Goal: Information Seeking & Learning: Understand process/instructions

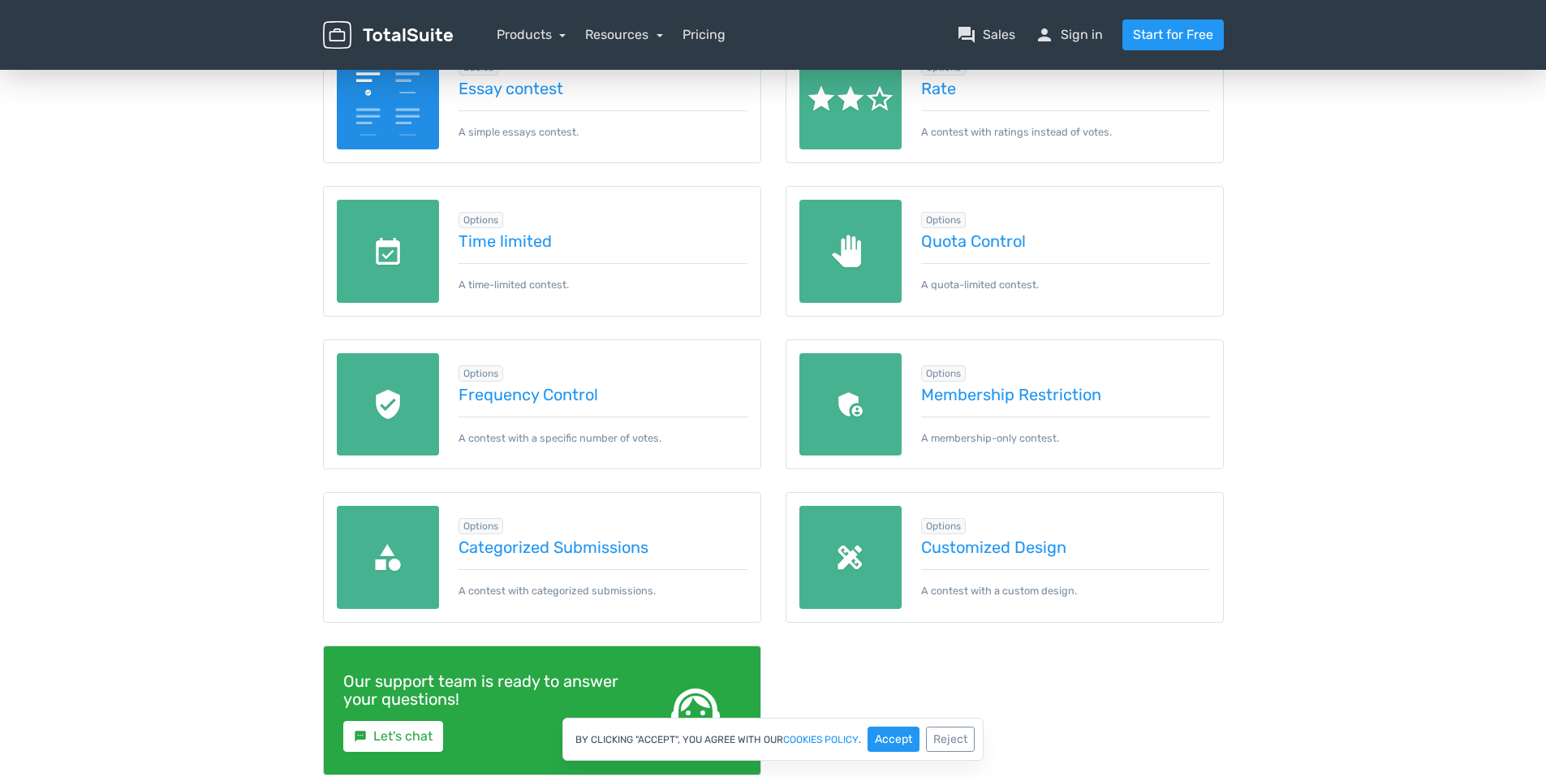
scroll to position [545, 0]
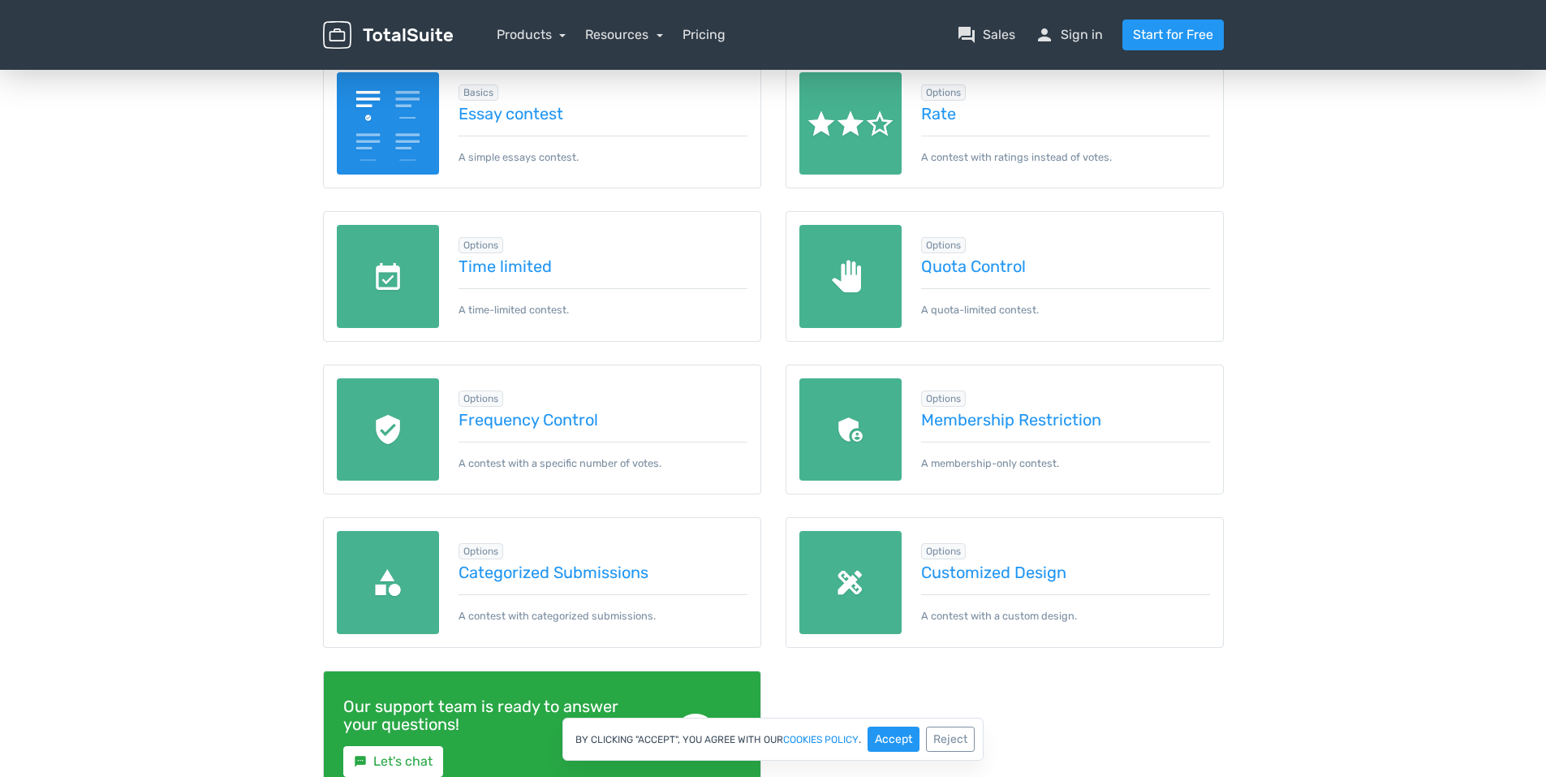
click at [850, 579] on img at bounding box center [851, 582] width 103 height 103
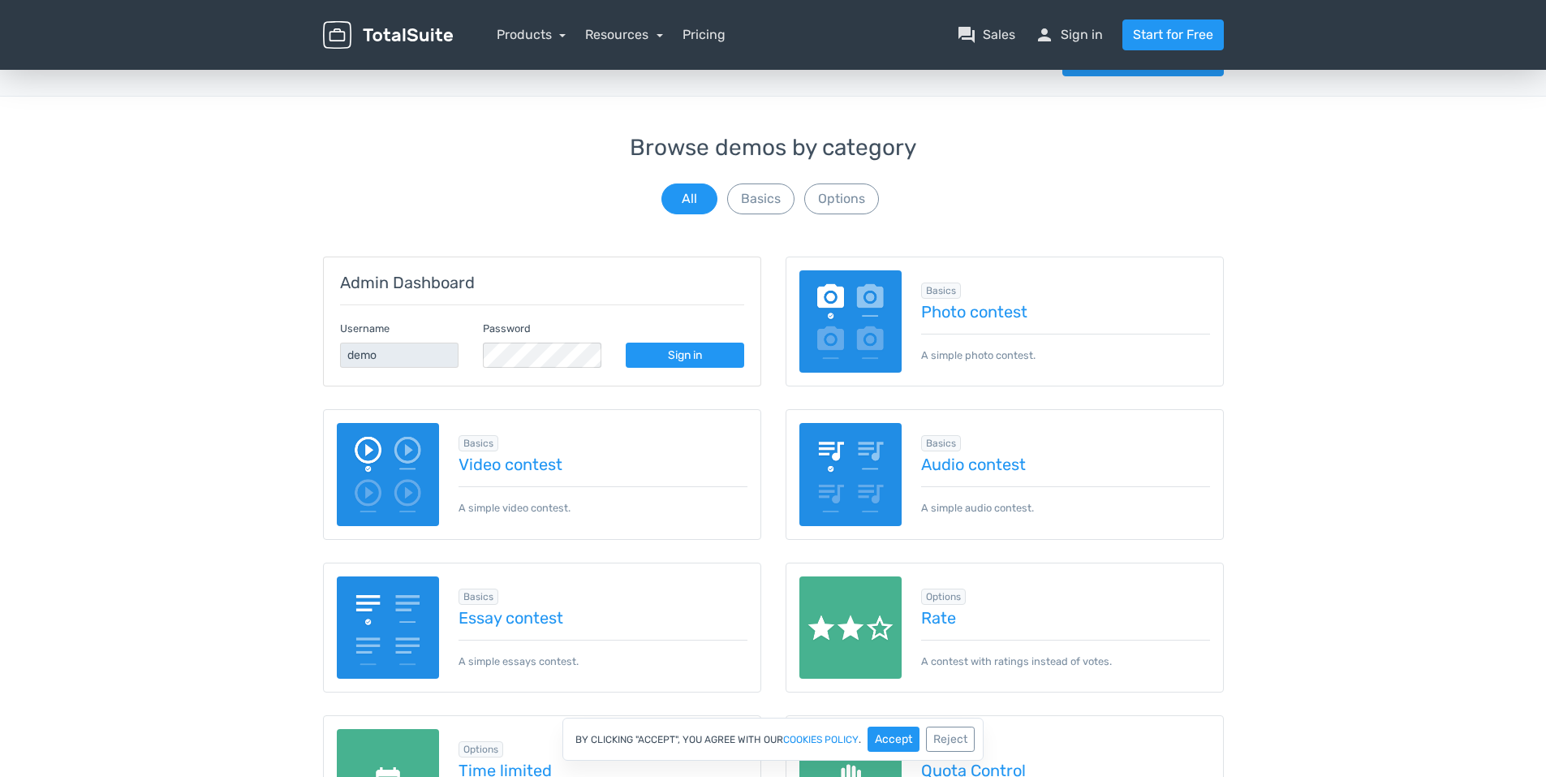
scroll to position [0, 0]
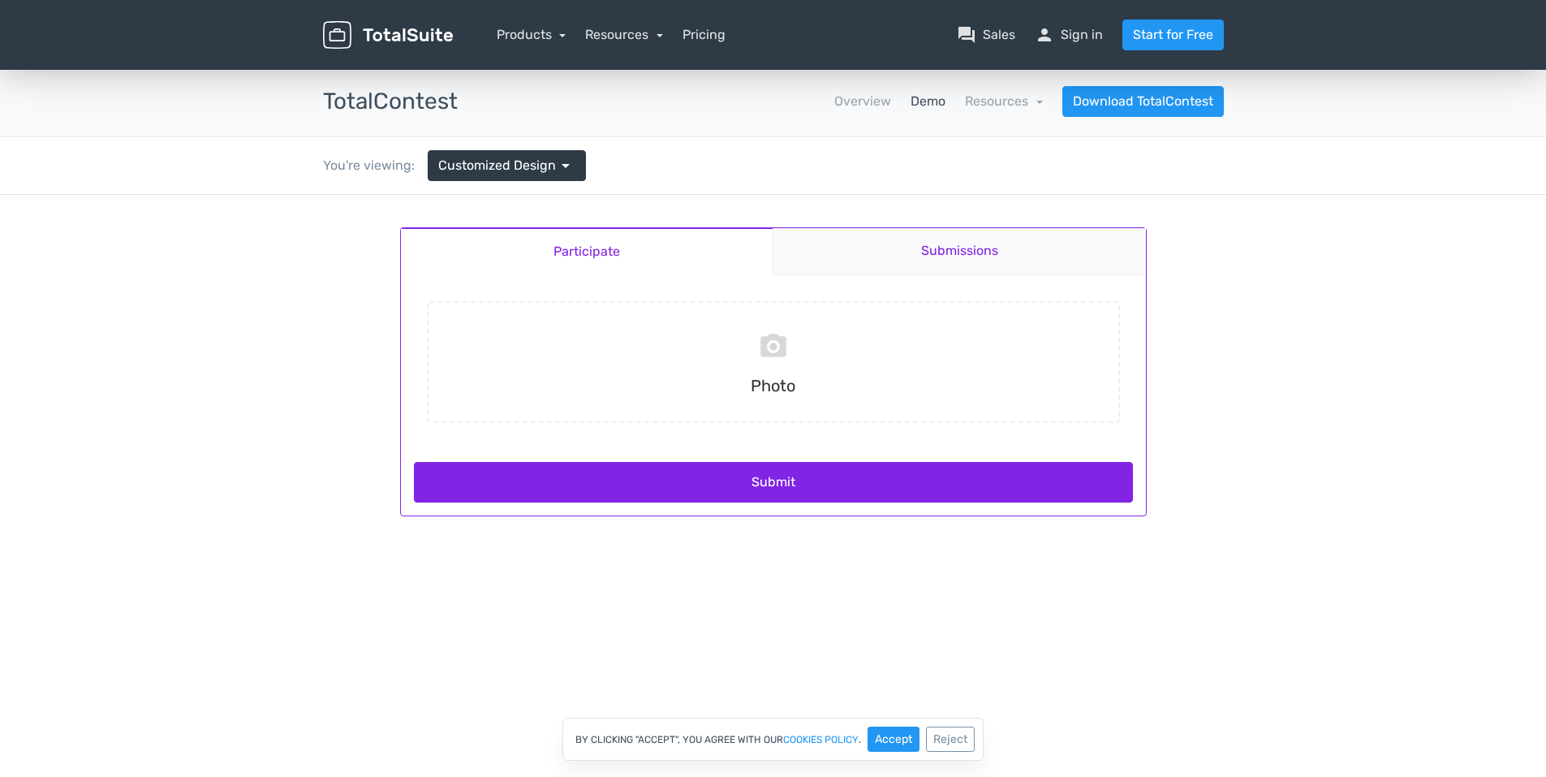
click at [911, 259] on link "Submissions" at bounding box center [959, 251] width 373 height 47
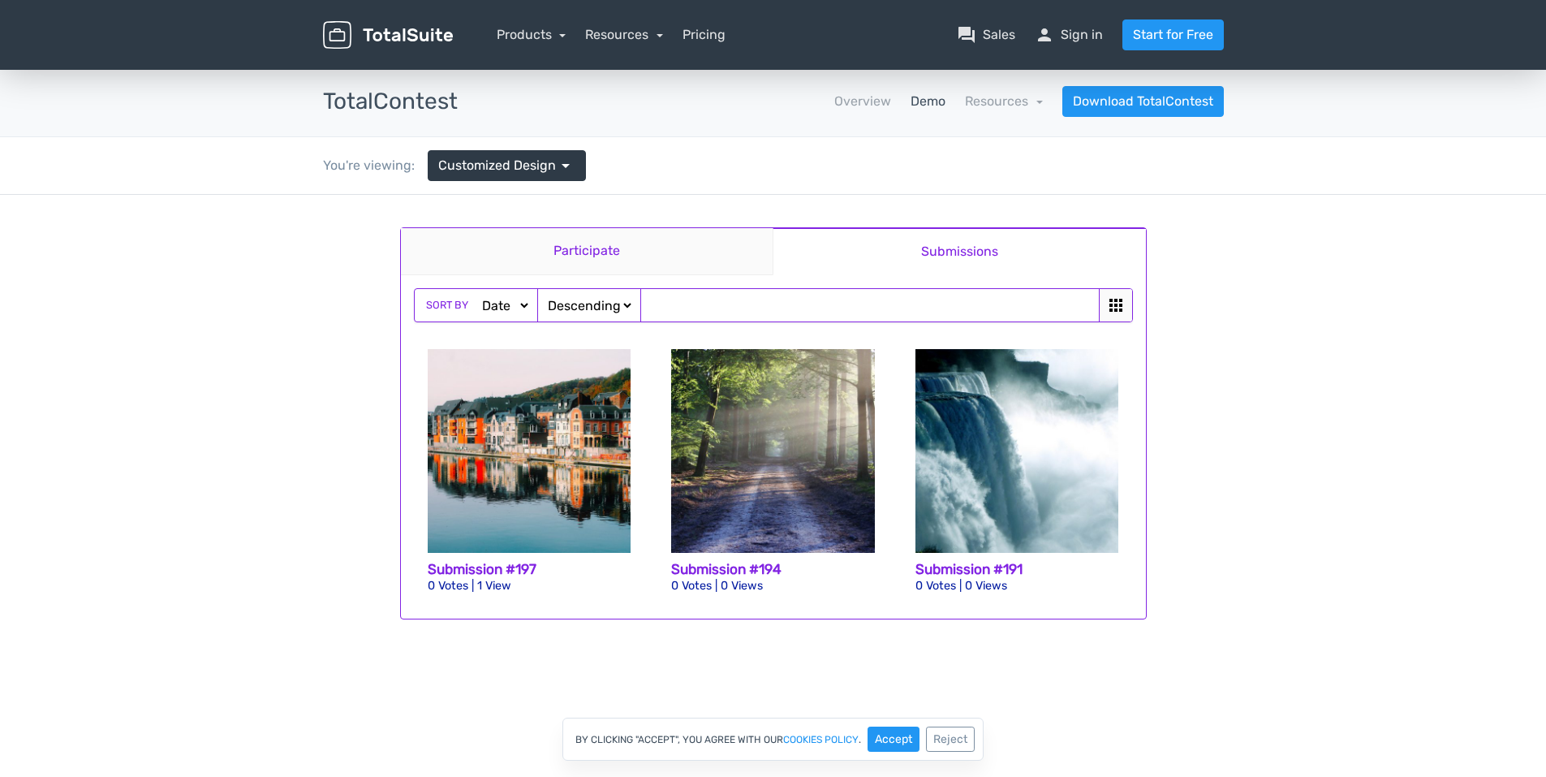
click at [680, 258] on link "Participate" at bounding box center [587, 251] width 373 height 47
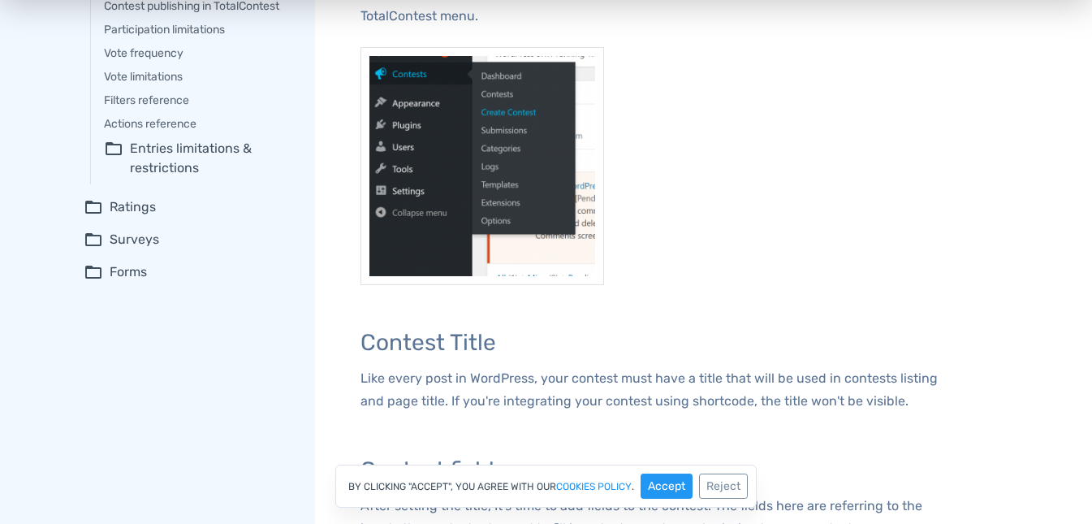
scroll to position [287, 0]
